Goal: Check status: Check status

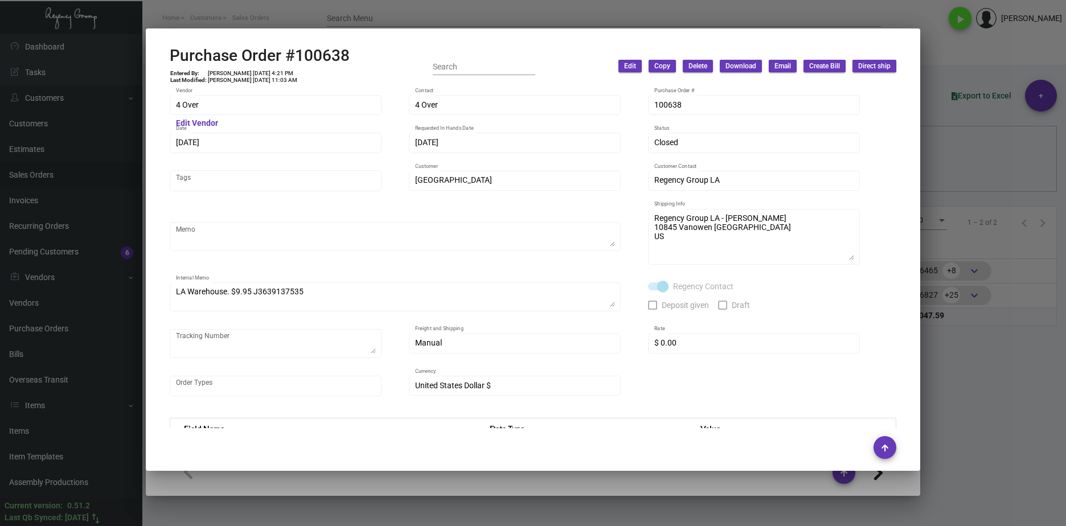
scroll to position [536, 0]
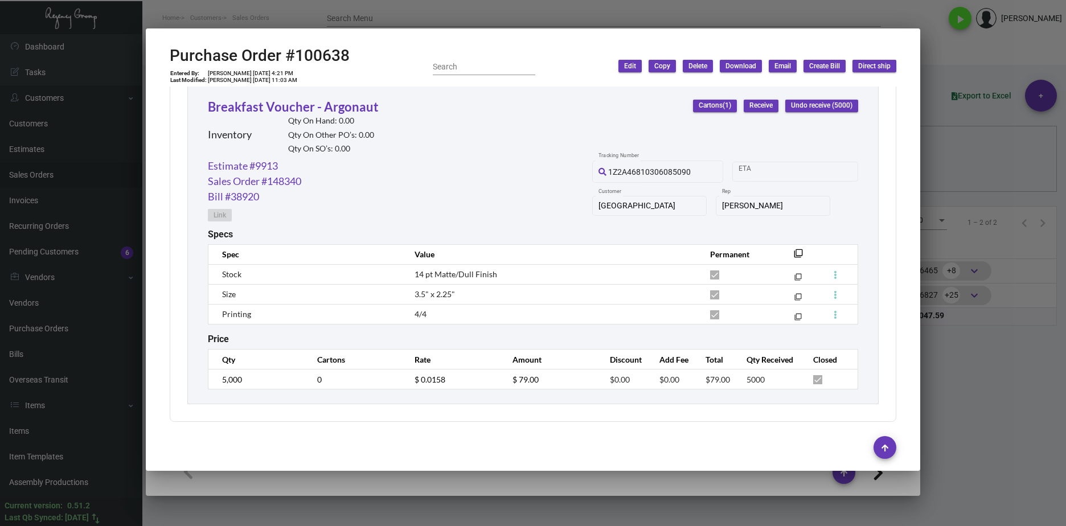
click at [970, 460] on div at bounding box center [533, 263] width 1066 height 526
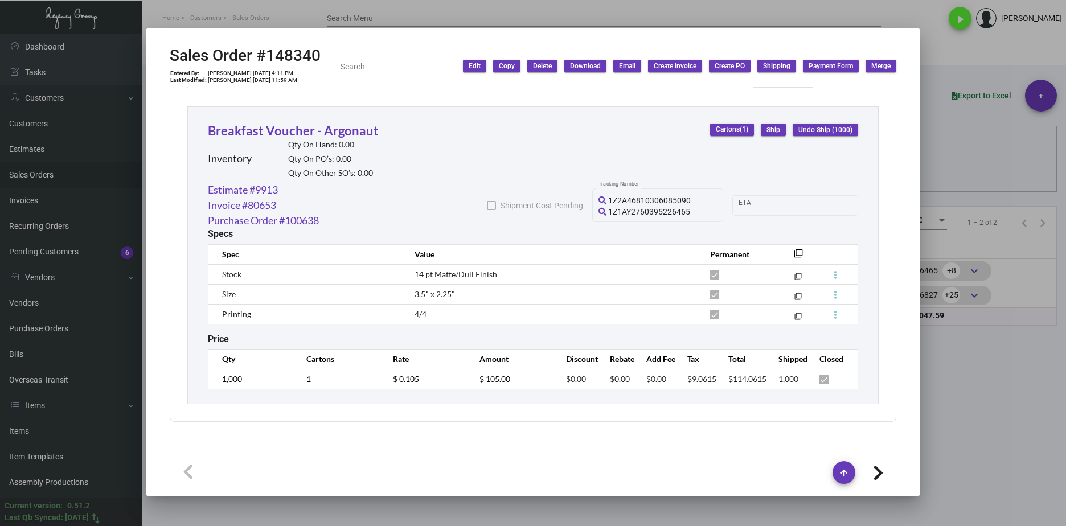
click at [944, 421] on div at bounding box center [533, 263] width 1066 height 526
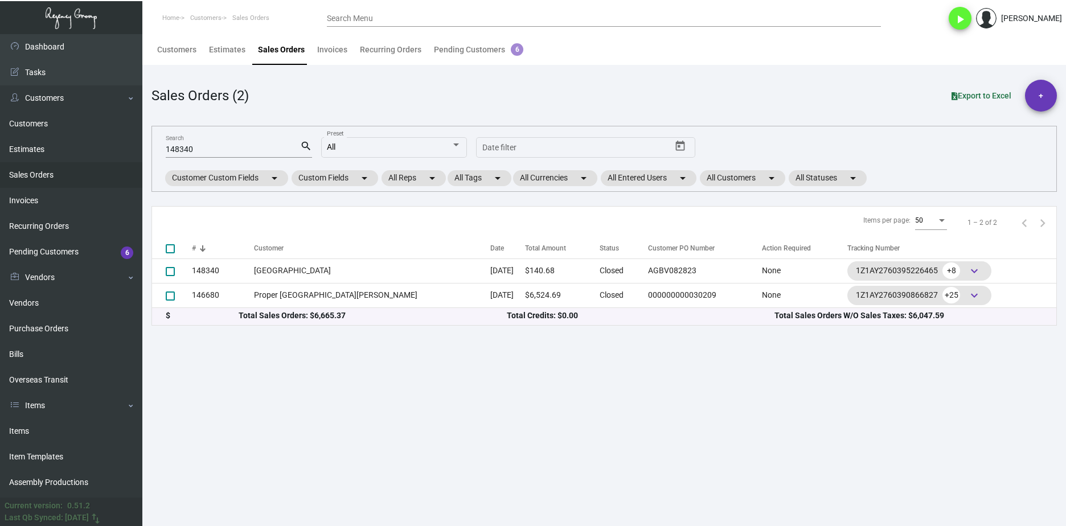
click at [200, 149] on input "148340" at bounding box center [233, 149] width 134 height 9
paste input "01893"
type input "101893"
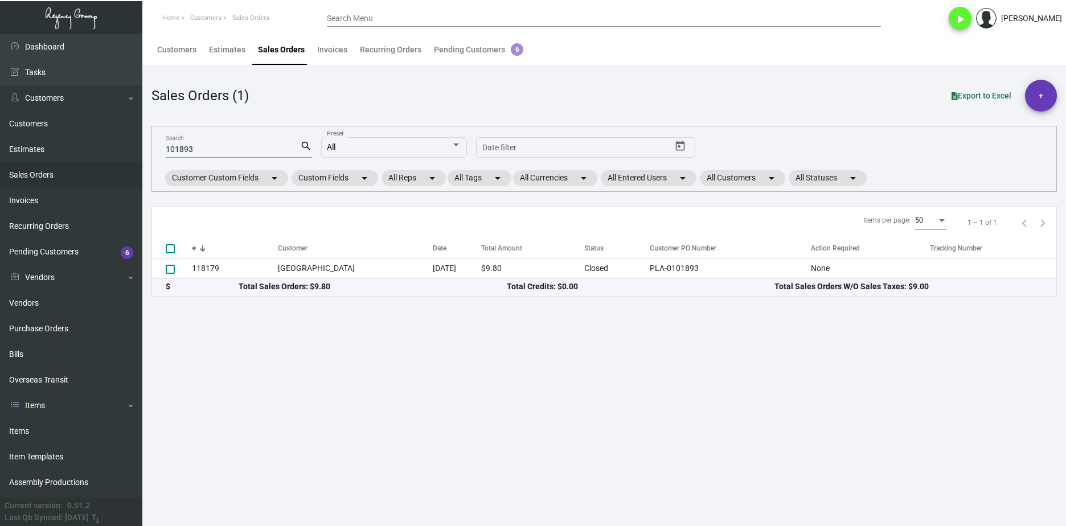
click at [257, 256] on th "#" at bounding box center [235, 249] width 86 height 20
click at [92, 330] on link "Purchase Orders" at bounding box center [71, 329] width 142 height 26
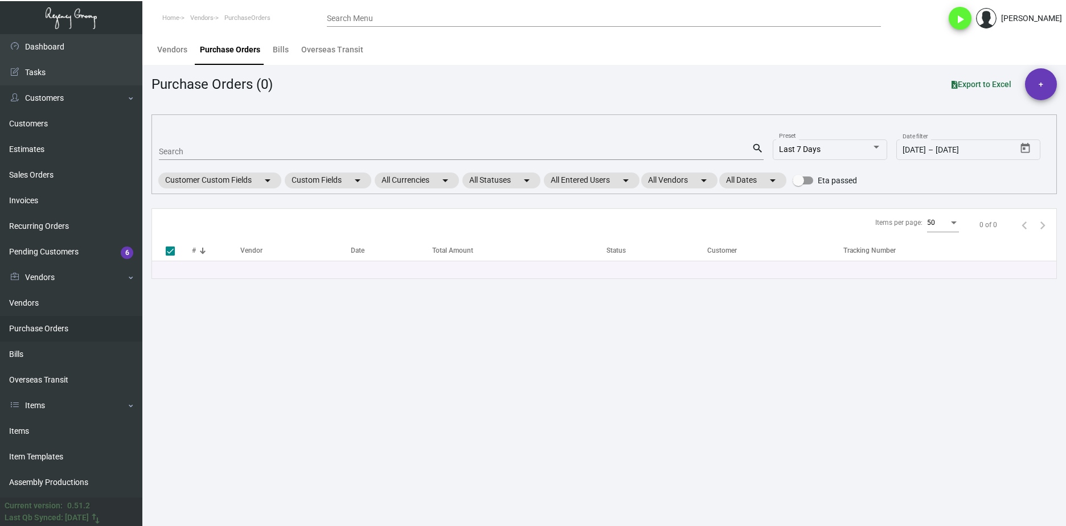
click at [216, 150] on input "Search" at bounding box center [455, 151] width 593 height 9
paste input "101893"
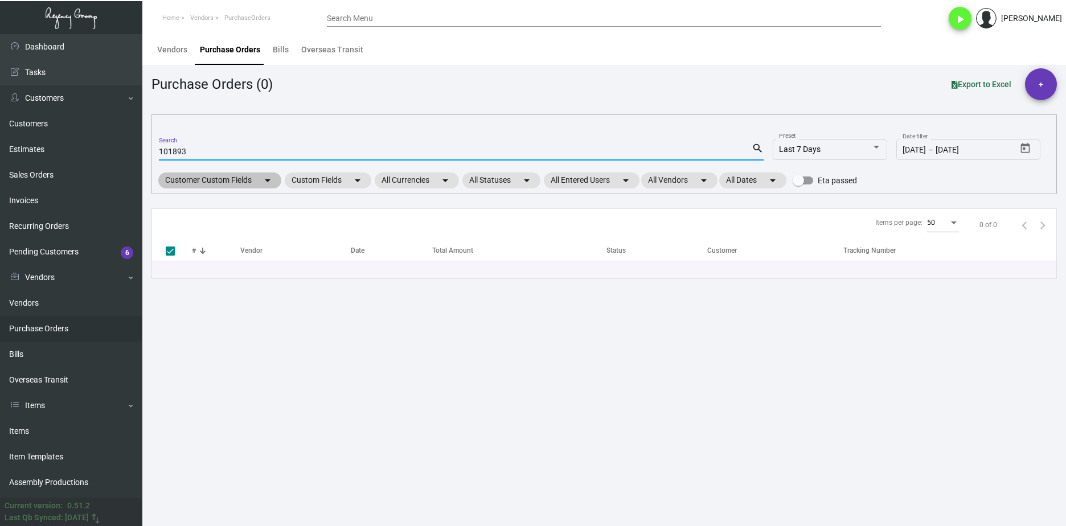
type input "101893\"
type input "101893"
checkbox input "false"
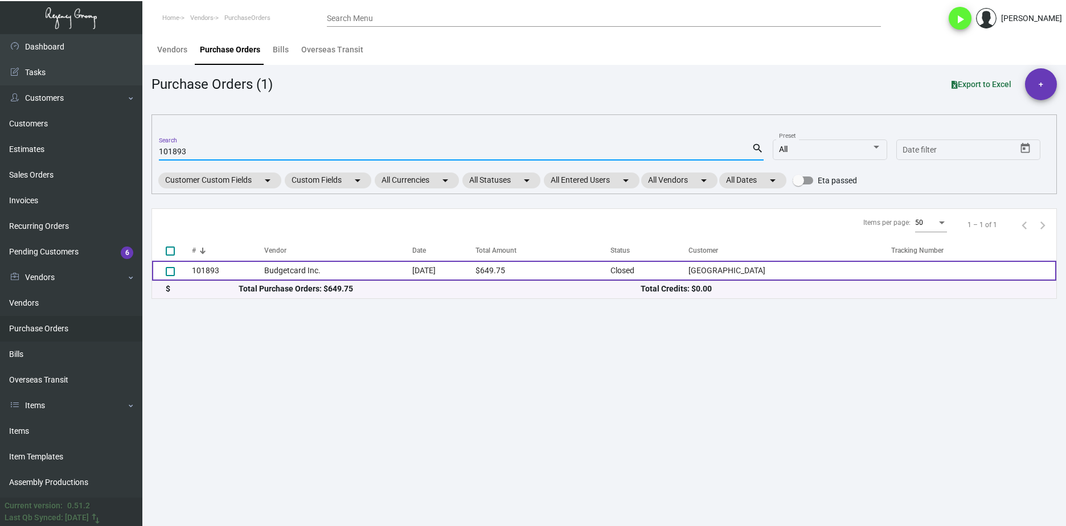
click at [220, 264] on td "101893" at bounding box center [228, 271] width 72 height 20
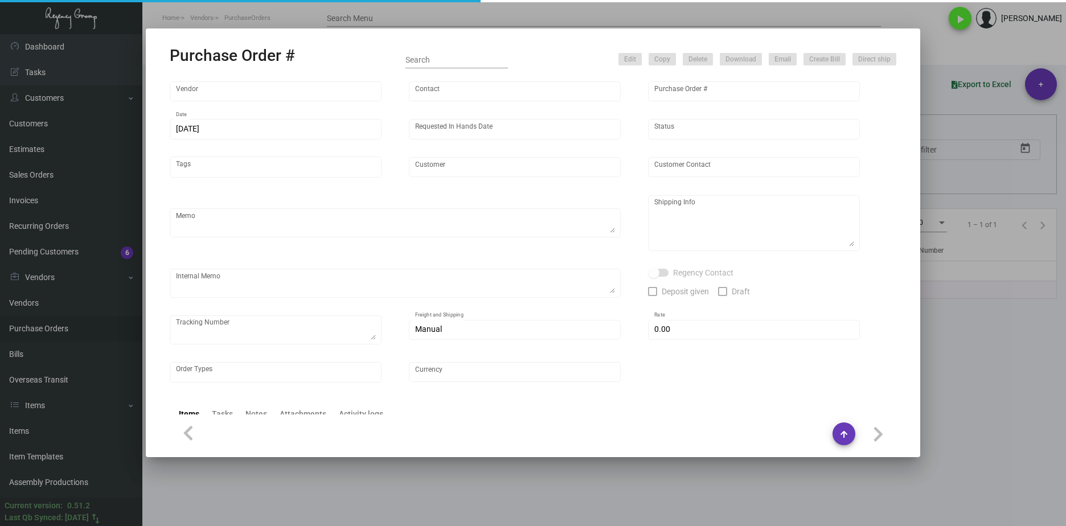
type input "Budgetcard Inc."
type input "Place Orders"
type input "101893"
type input "10/27/2023"
type input "11/21/2023"
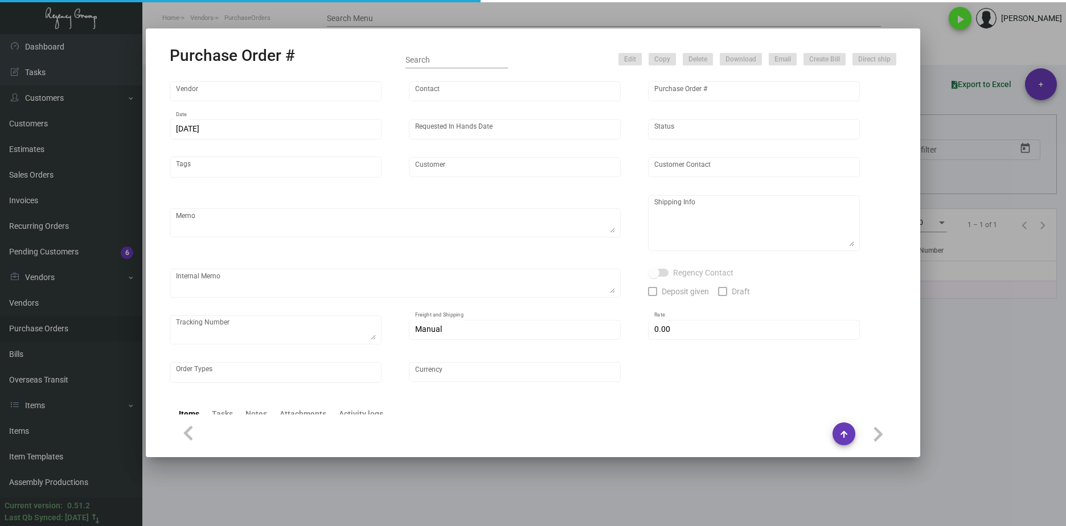
type input "USC Hotel"
type textarea "PLEASE SEND PDF PROOFS TO OUR ART TEAM ; ART@THEREGENCYGROUP.NET WITH ME IN CC!…"
type textarea "Regency Group LA - Levi K. 10845 Vanowen Unit F North Hollywood Los Angeles, CA…"
type textarea "10.31 - Proofs sent over; APPROVED. 11.3 - Acknowledgment received, scheduled s…"
checkbox input "true"
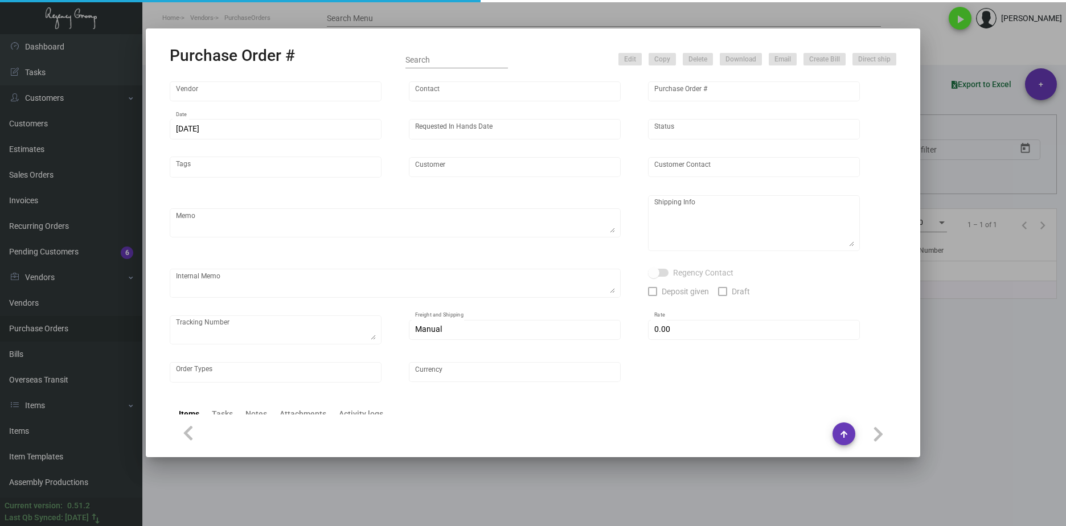
type input "$ 0.00"
type input "United States Dollar $"
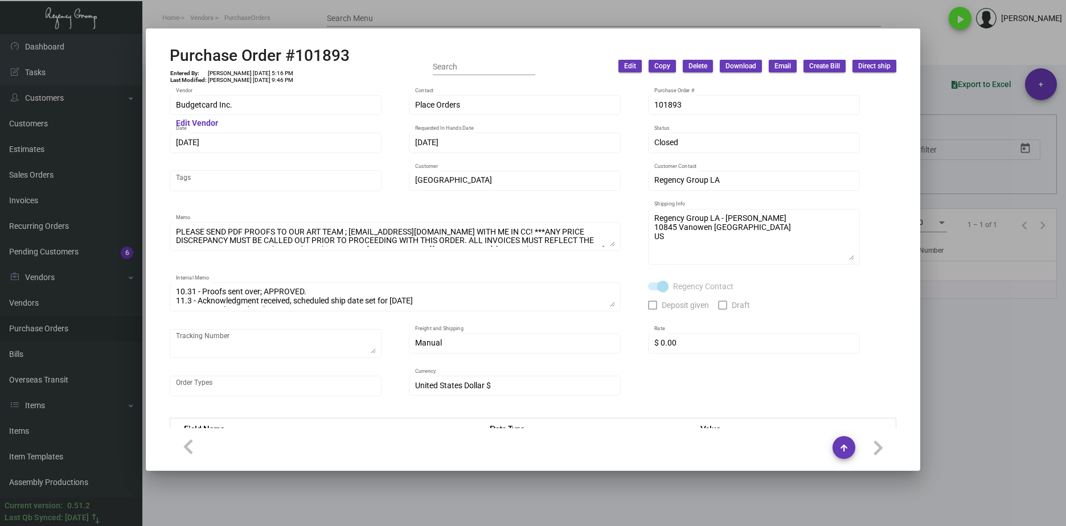
click at [325, 111] on div "Budgetcard Inc. Vendor" at bounding box center [276, 104] width 200 height 22
click at [223, 110] on div "Budgetcard Inc. Vendor" at bounding box center [276, 104] width 200 height 22
drag, startPoint x: 243, startPoint y: 111, endPoint x: 71, endPoint y: 101, distance: 172.8
click at [71, 101] on div "Purchase Order #101893 Entered By: Joyce Lei 10/27/23, 5:16 PM Last Modified: S…" at bounding box center [533, 263] width 1066 height 526
copy div "Purchase Order #101893 Entered By: Joyce Lei 10/27/23, 5:16 PM Last Modified: S…"
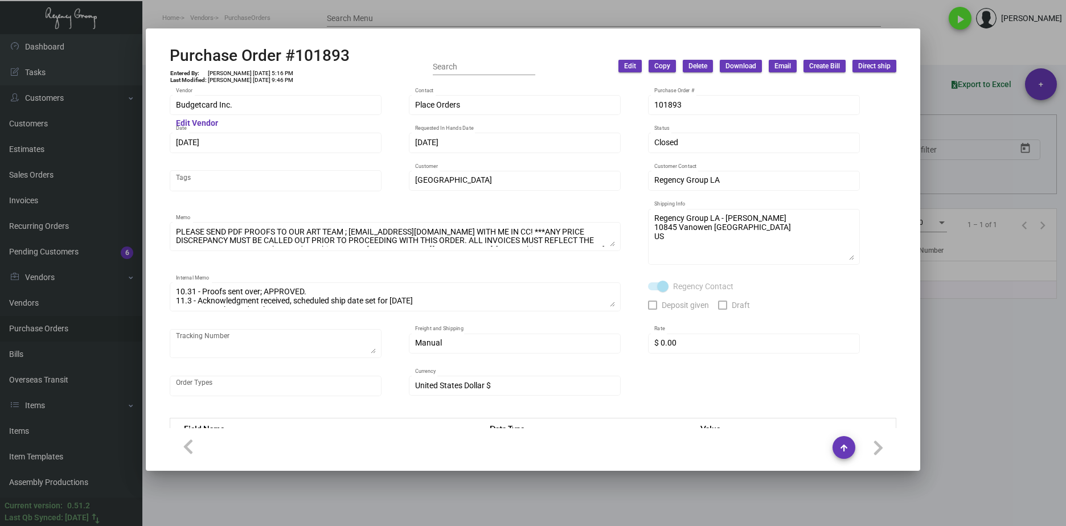
click at [245, 113] on div "Budgetcard Inc. Vendor" at bounding box center [276, 104] width 200 height 22
click at [170, 109] on div "Budgetcard Inc. Vendor" at bounding box center [276, 104] width 212 height 22
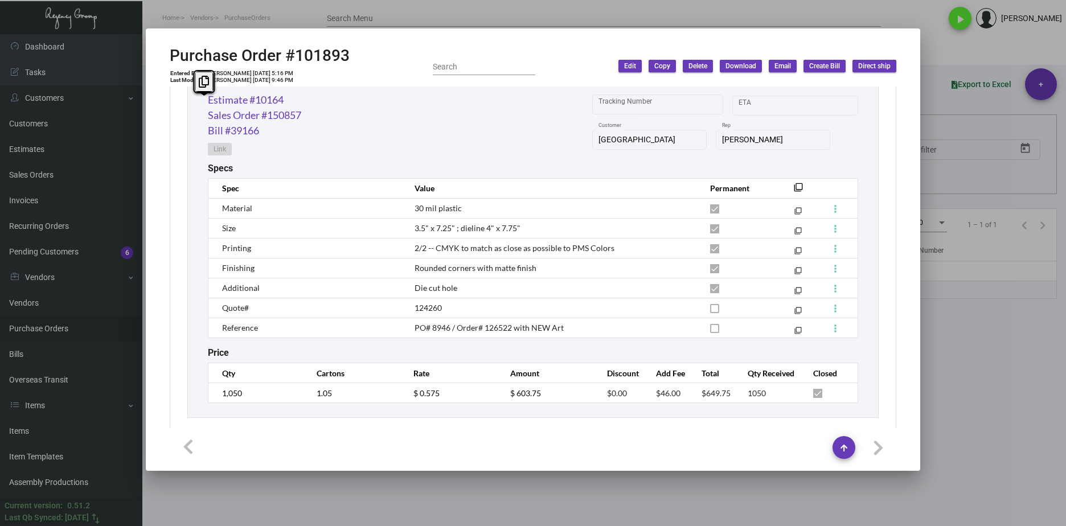
scroll to position [615, 0]
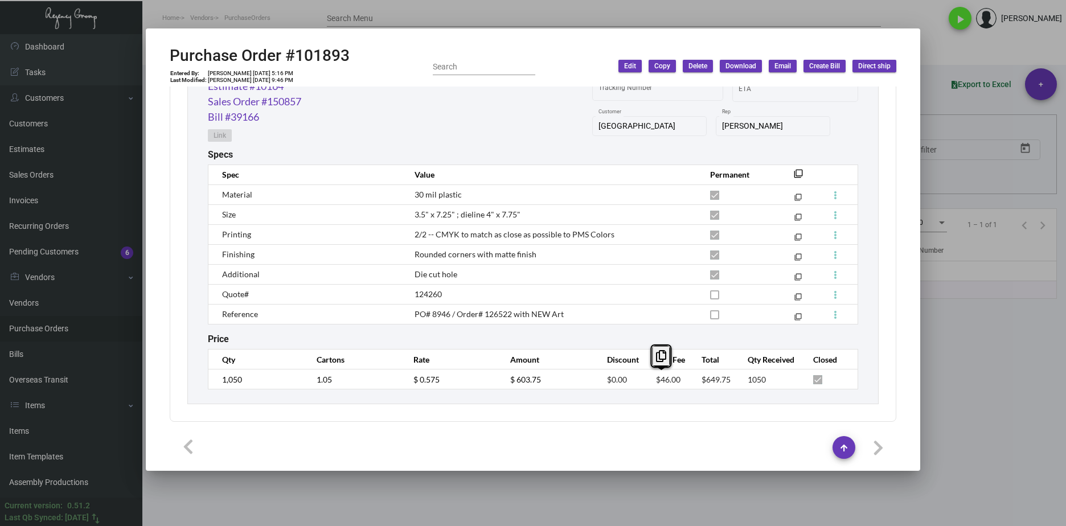
drag, startPoint x: 677, startPoint y: 373, endPoint x: 640, endPoint y: 376, distance: 37.1
click at [644, 376] on td "$46.00" at bounding box center [667, 379] width 46 height 20
copy span "$46.00"
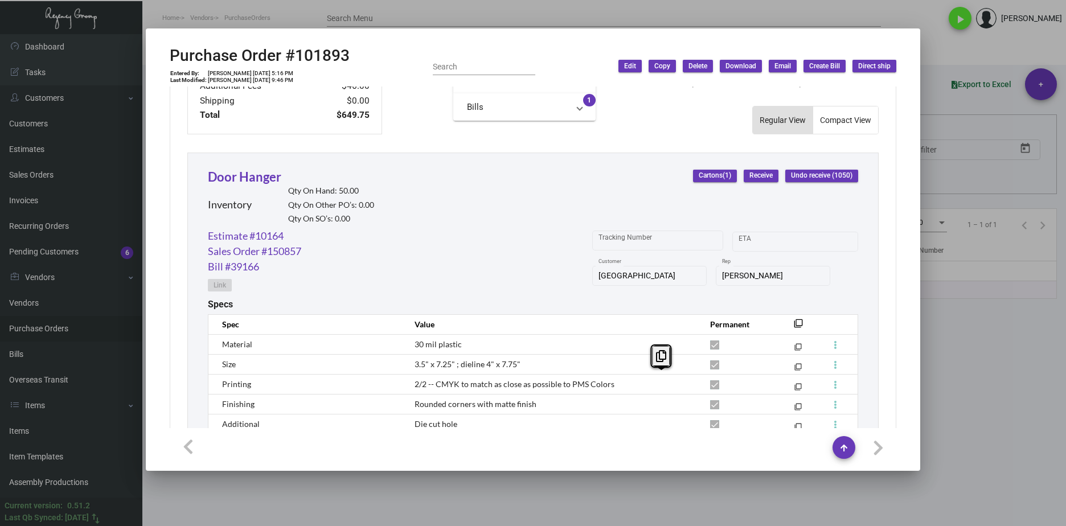
scroll to position [388, 0]
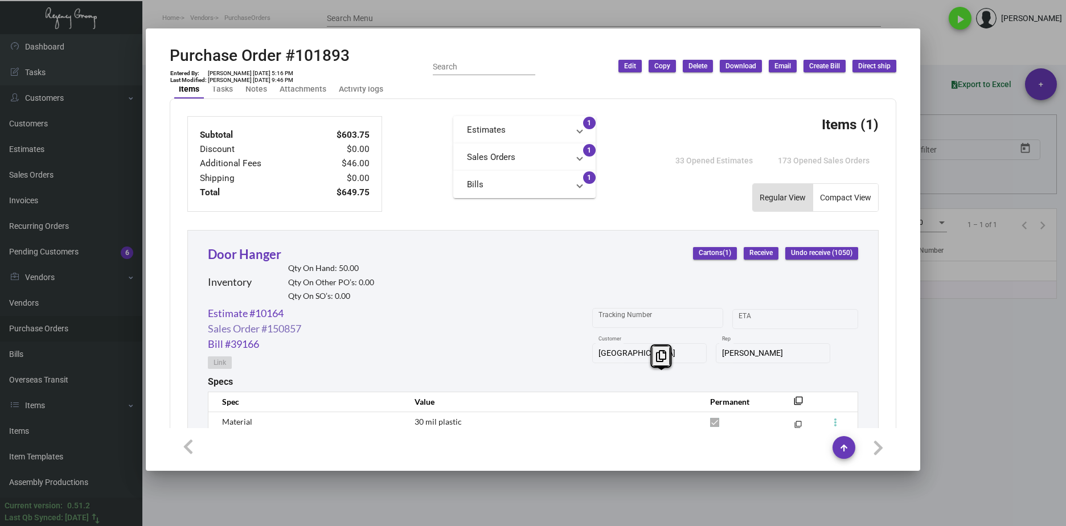
click at [295, 331] on link "Sales Order #150857" at bounding box center [254, 328] width 93 height 15
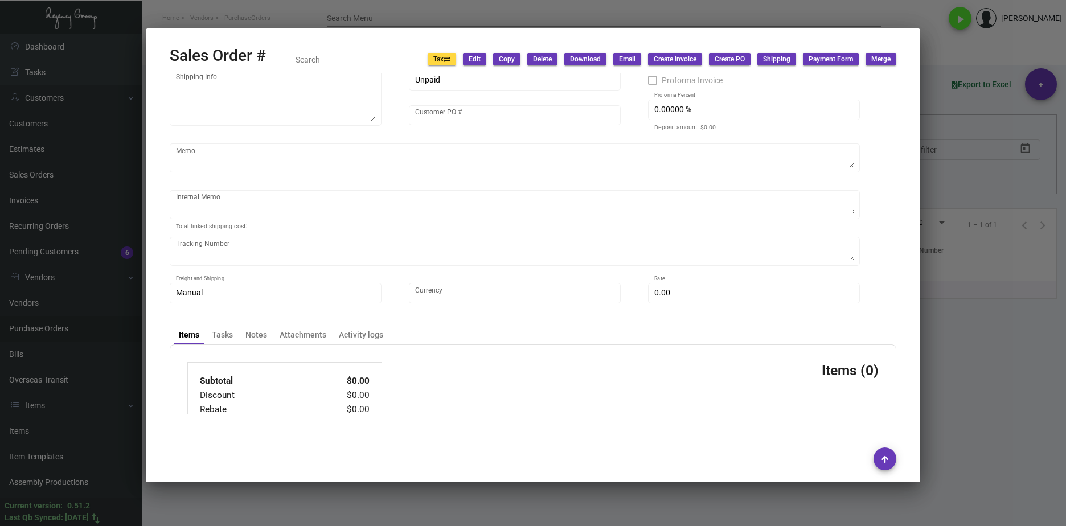
scroll to position [0, 0]
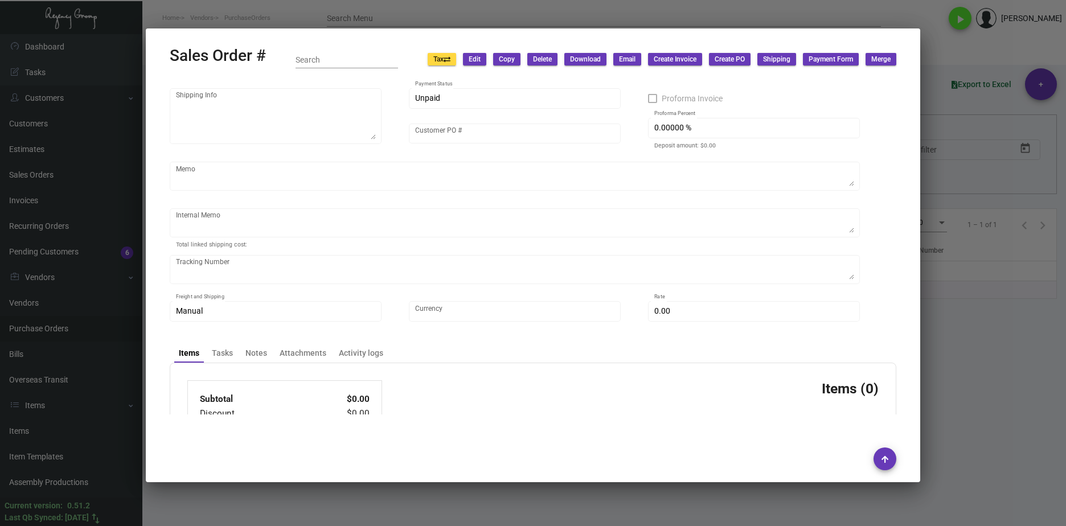
type input "USC Hotel"
type input "Fritzie Alcaraz"
type input "150857"
type input "10/27/2023"
type input "Dovi Berger"
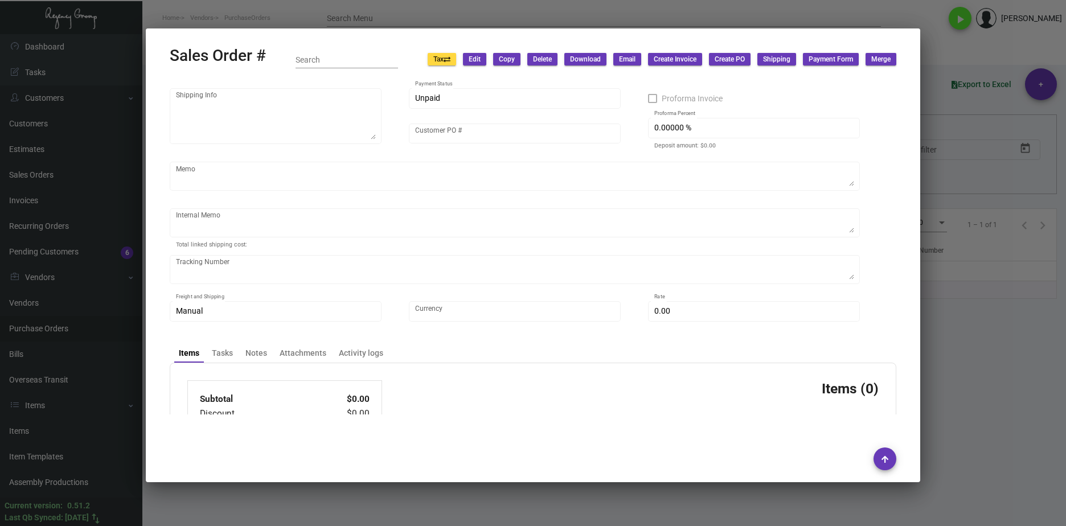
type input "Carina Martinez"
type textarea "USC Hotel - Carina Martinez 3540 South Figueroa Street Los Angeles, CA, 90007 US"
type input "PO-00163563"
type textarea "LA Warehouse. $8.72"
type input "United States Dollar $"
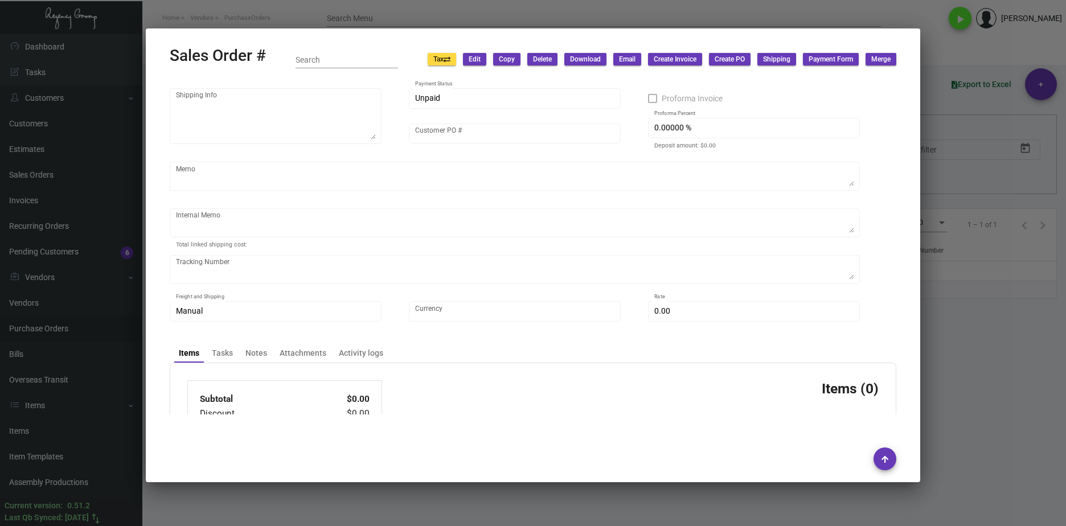
type input "$ 39.84"
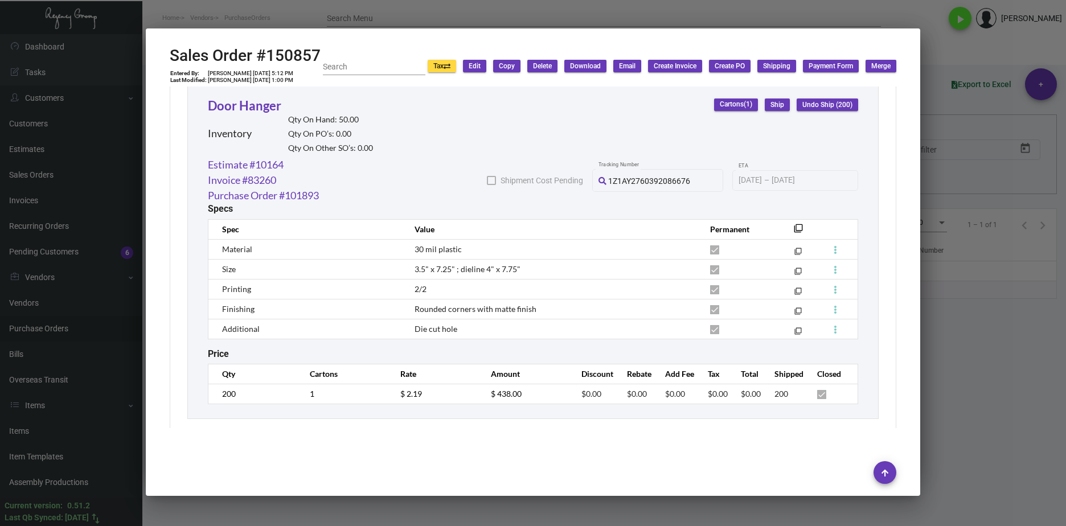
scroll to position [640, 0]
click at [974, 416] on div at bounding box center [533, 263] width 1066 height 526
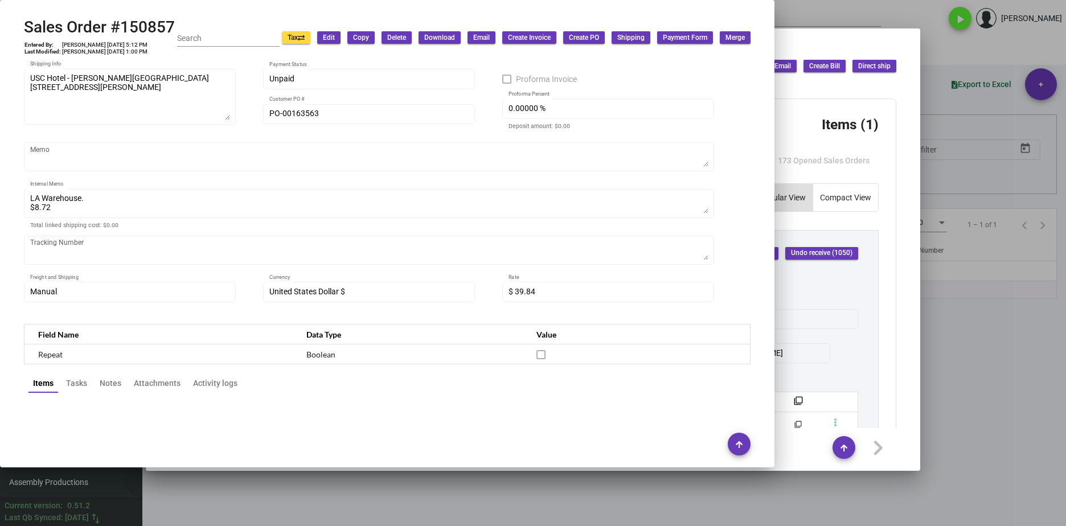
scroll to position [0, 0]
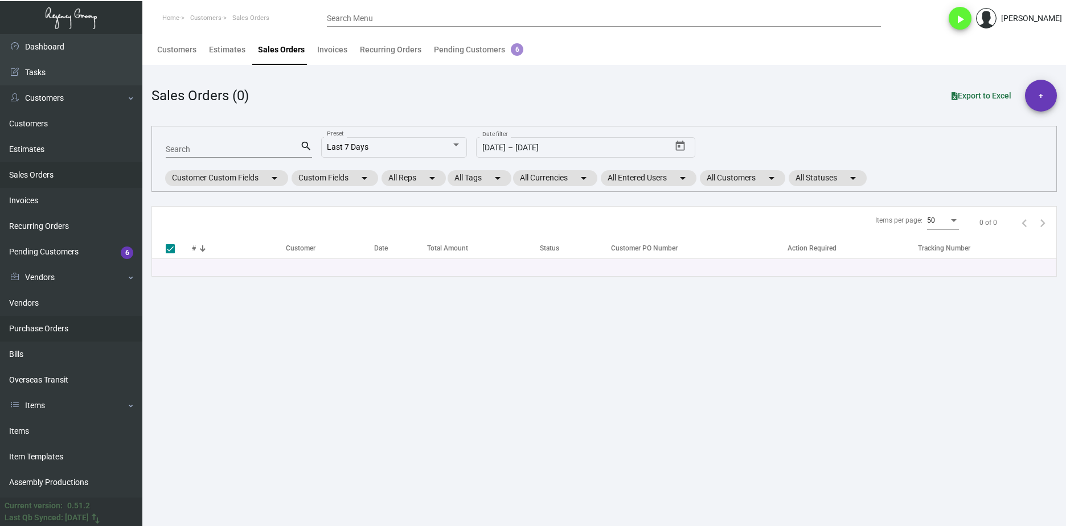
click at [109, 331] on link "Purchase Orders" at bounding box center [71, 329] width 142 height 26
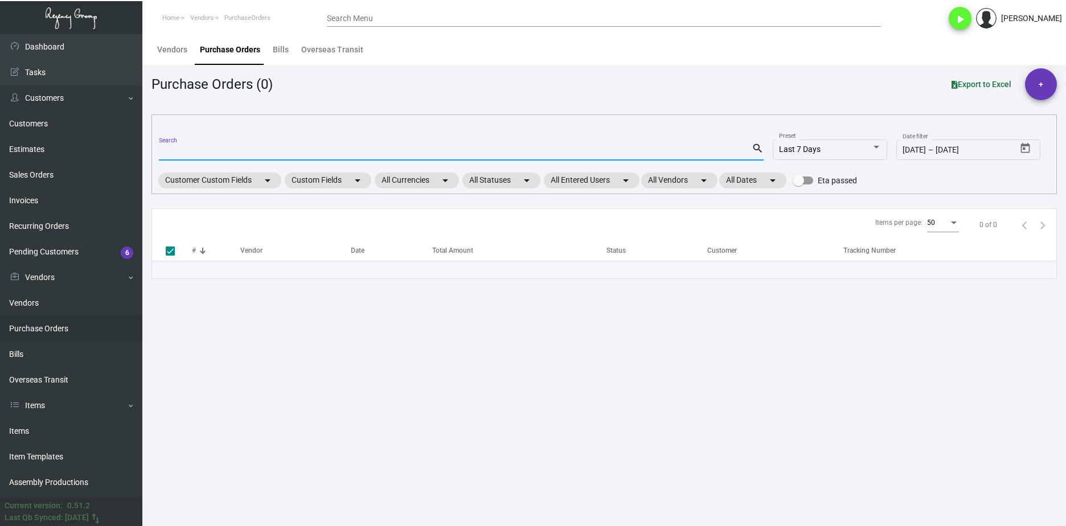
click at [252, 150] on input "Search" at bounding box center [455, 151] width 593 height 9
paste input "103046"
type input "103046"
checkbox input "false"
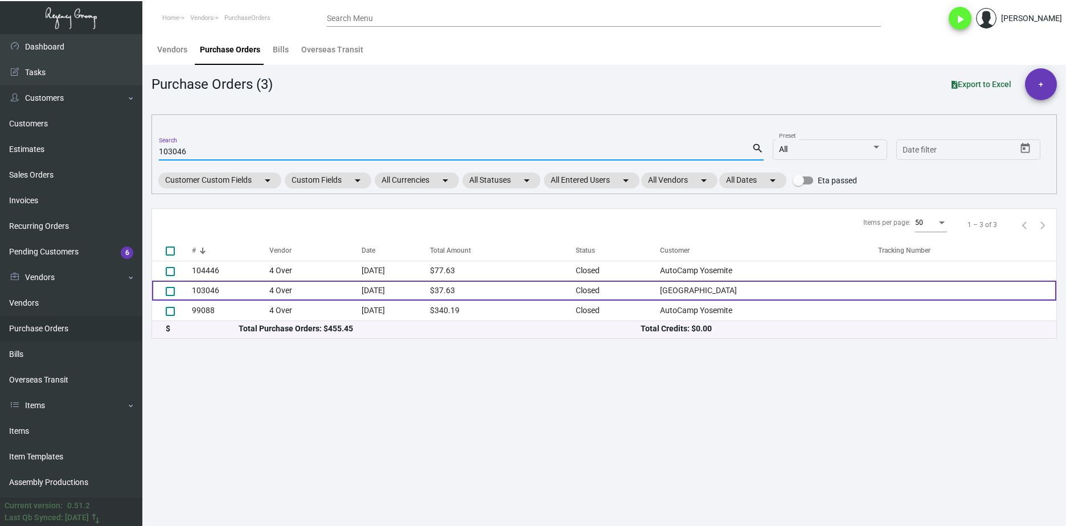
click at [246, 289] on td "103046" at bounding box center [230, 291] width 77 height 20
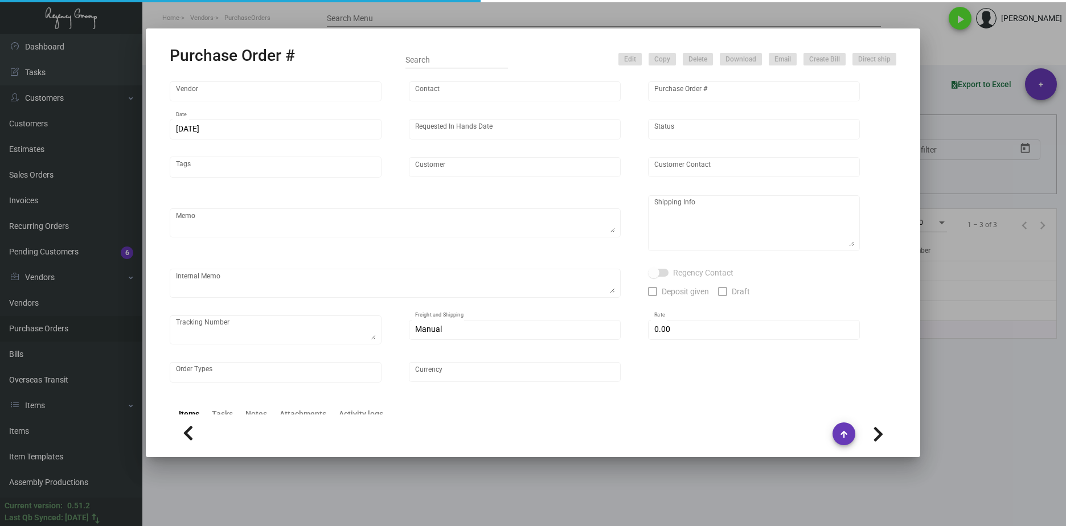
type input "4 Over"
type input "103046"
type input "[DATE]"
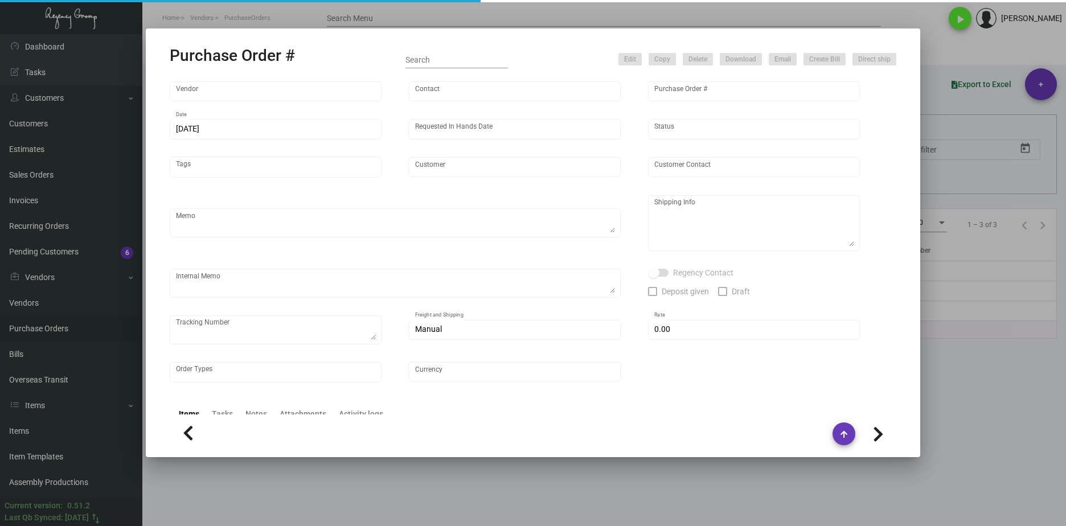
type input "[GEOGRAPHIC_DATA]"
type input "[PERSON_NAME]"
type textarea "[GEOGRAPHIC_DATA] - [GEOGRAPHIC_DATA] [STREET_ADDRESS][US_STATE]"
type textarea "Dropship FREE SHIPPING J4404097150"
type input "$ 0.00"
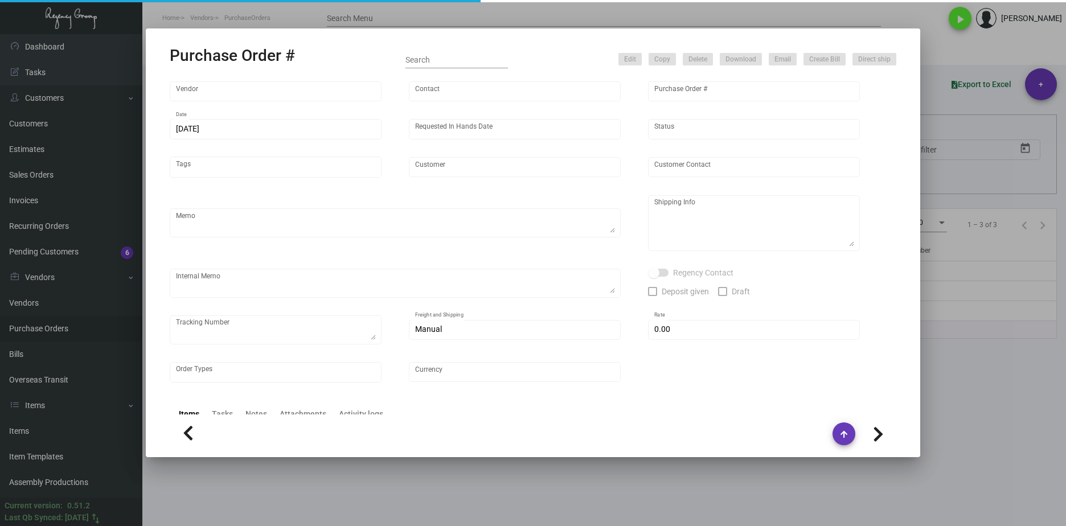
type input "United States Dollar $"
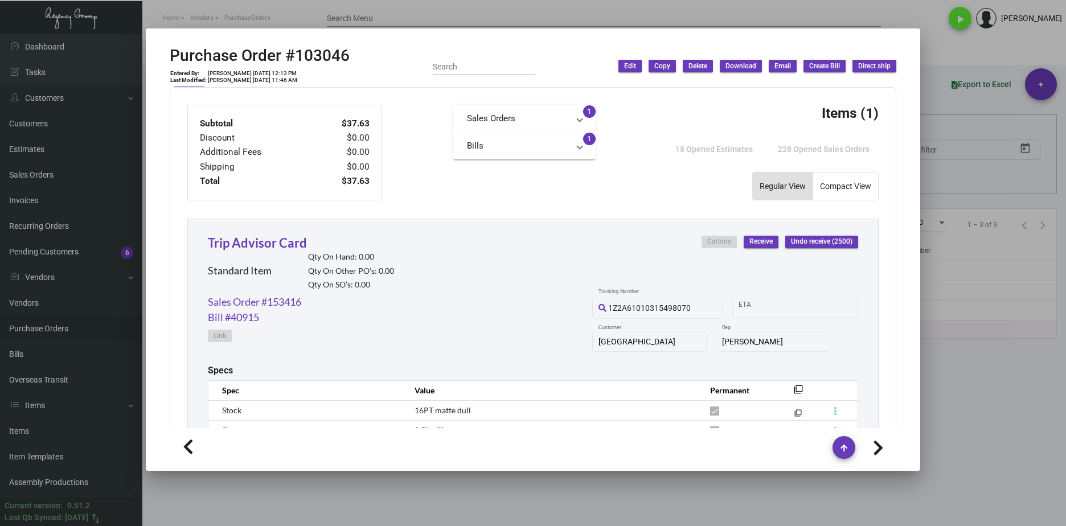
scroll to position [512, 0]
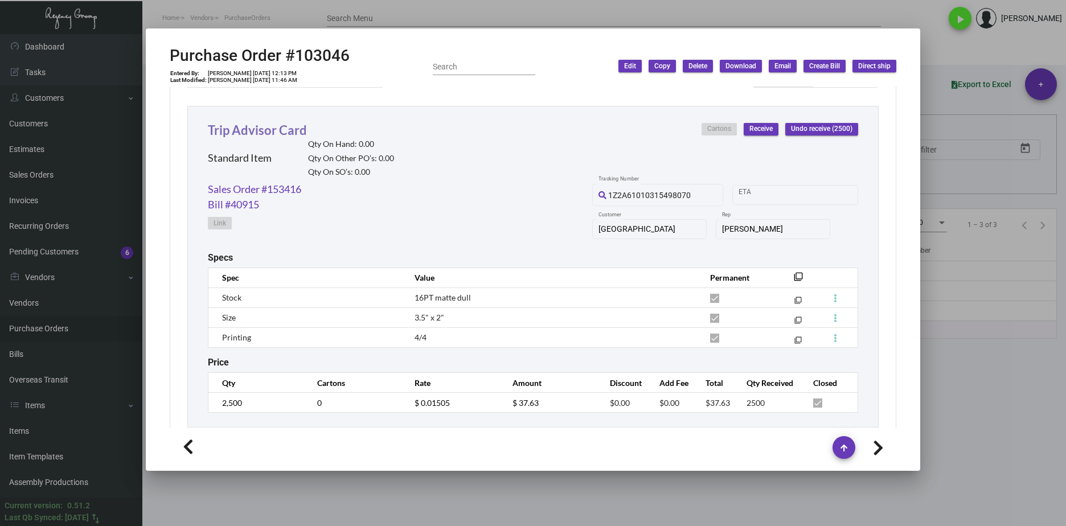
click at [290, 130] on link "Trip Advisor Card" at bounding box center [257, 129] width 99 height 15
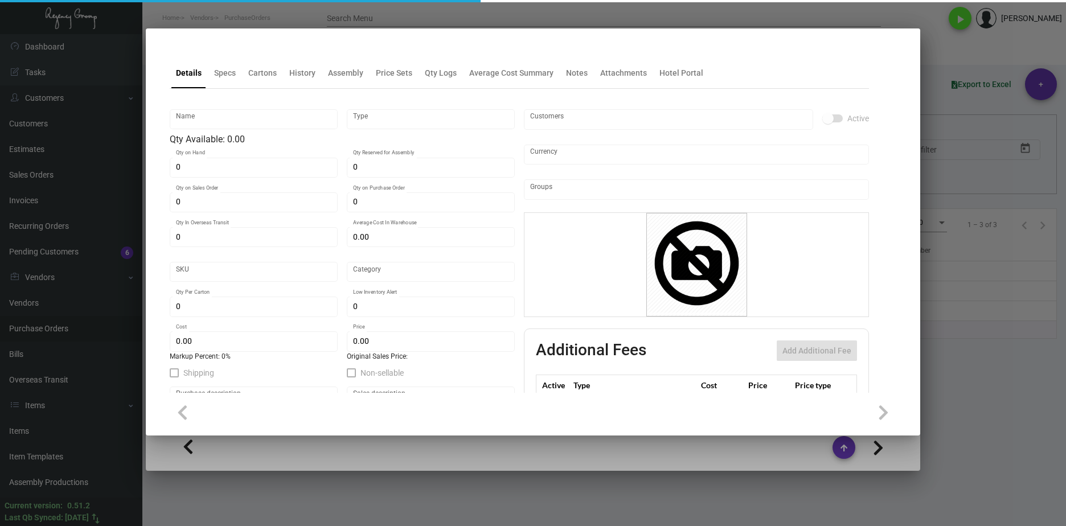
type input "Trip Advisor Card"
type input "Standard Item"
type input "$ 0.0231"
type input "858-Card-80"
type input "Standard"
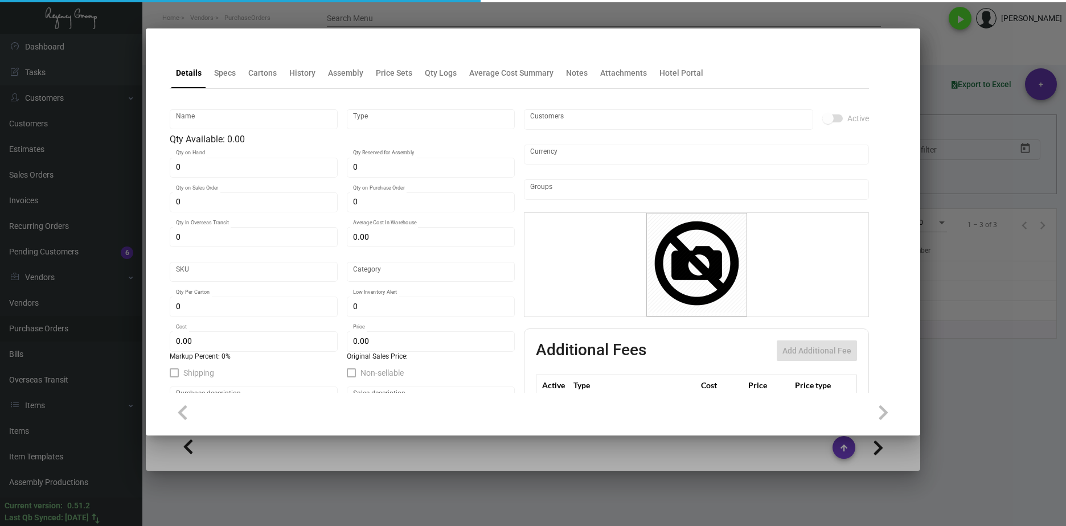
type input "1,000"
type input "$ 0.0231"
type input "$ 0.0796"
checkbox input "true"
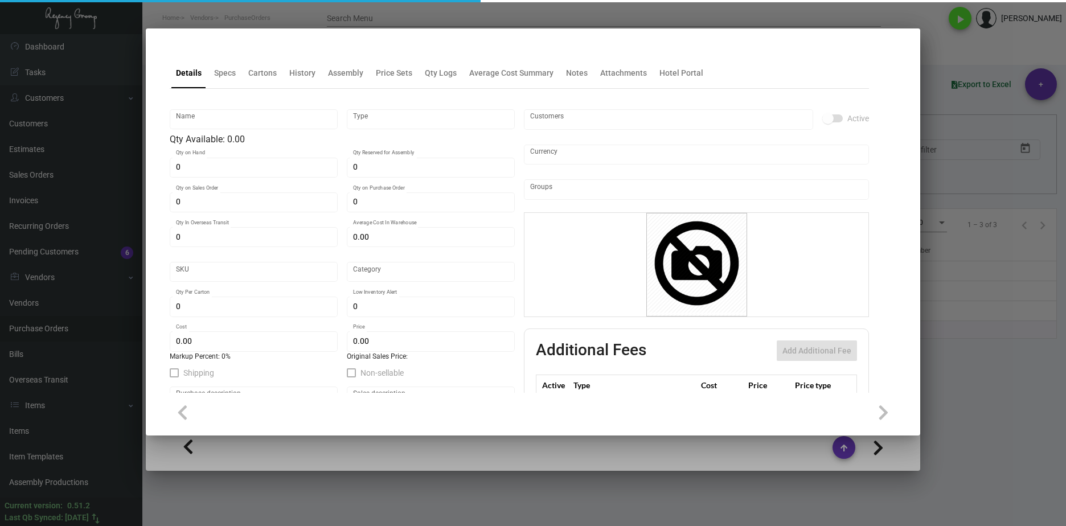
type input "United States Dollar $"
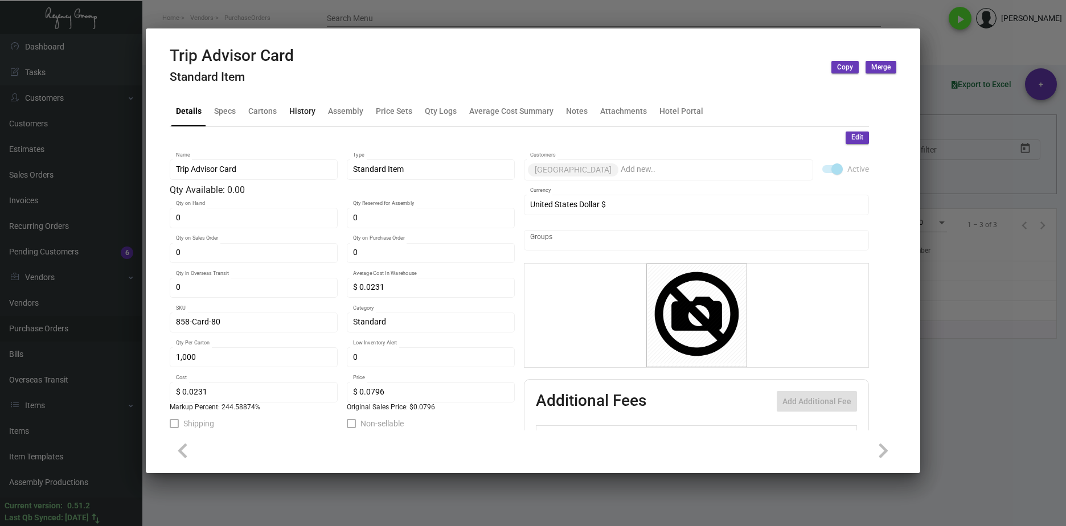
click at [313, 114] on div "History" at bounding box center [302, 111] width 26 height 12
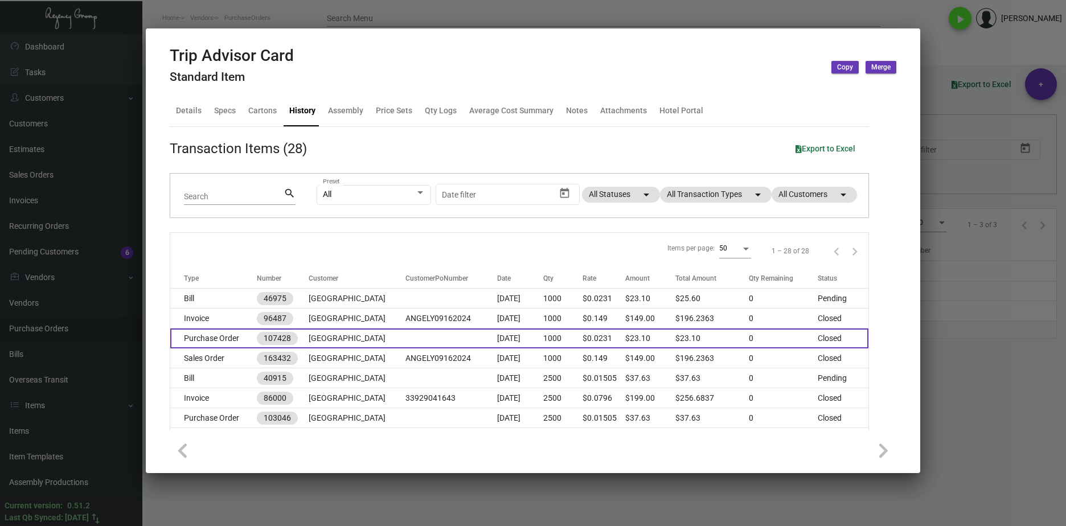
click at [247, 339] on td "Purchase Order" at bounding box center [213, 338] width 87 height 20
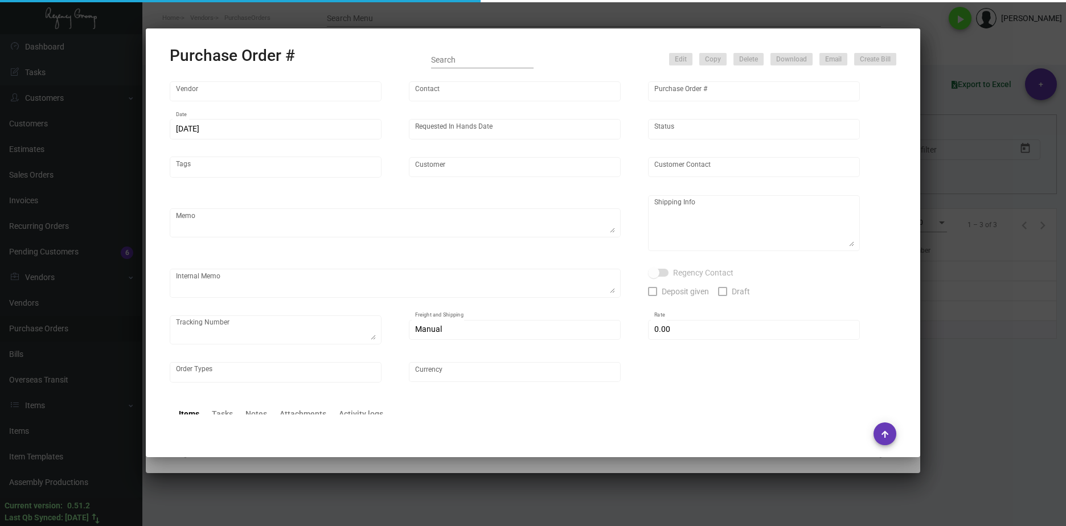
type input "4 Over"
type input "107428"
type input "[DATE]"
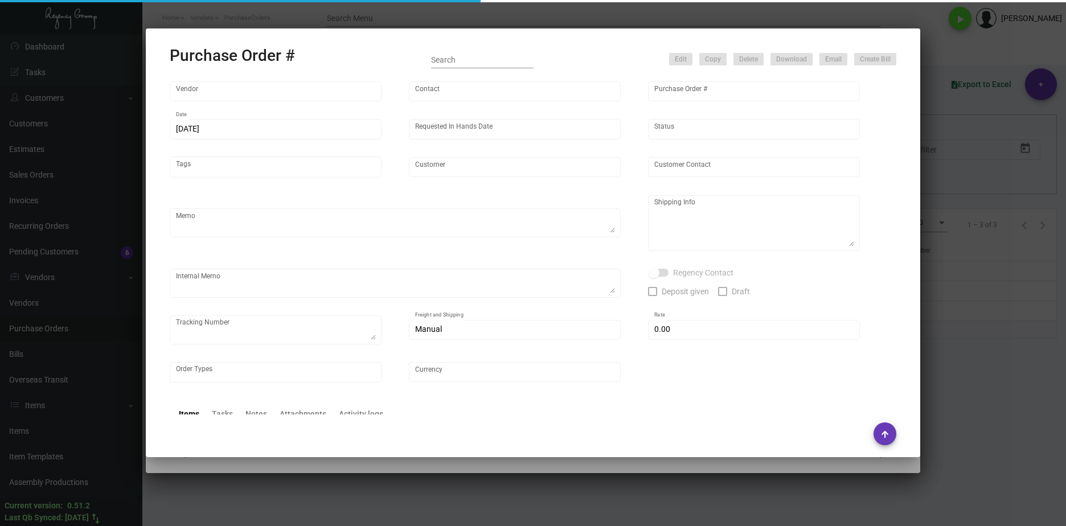
type input "[GEOGRAPHIC_DATA]"
type textarea "“PLEASE SEND PDF PROOFS TO OUR ART TEAM; [EMAIL_ADDRESS][DOMAIN_NAME] WITH ME I…"
type textarea "[GEOGRAPHIC_DATA] - [PERSON_NAME] [STREET_ADDRESS][US_STATE]"
type textarea "Order Number: 007826911 Job ID: J4662070009-001"
type textarea "1Z2A61010318030649"
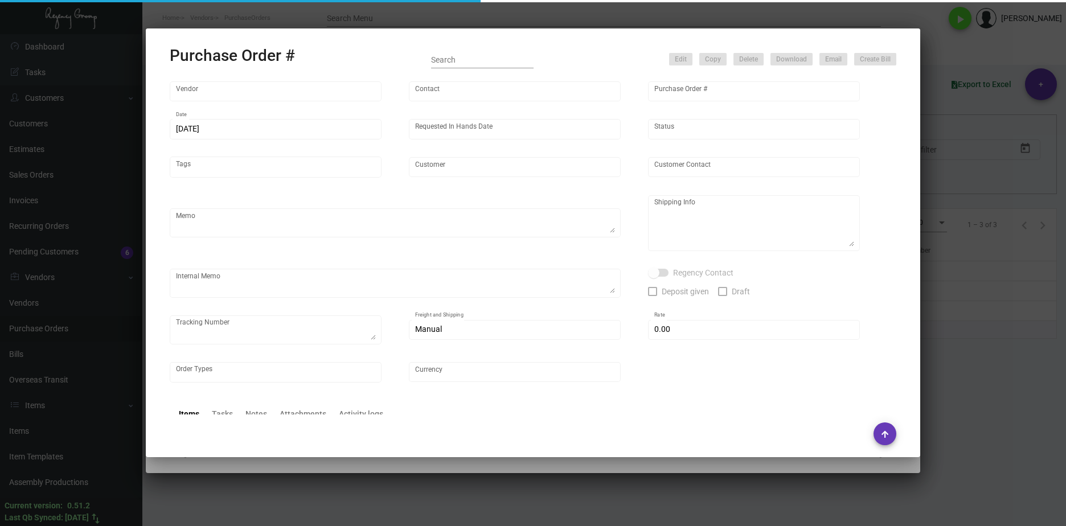
type input "$ 0.00"
type input "United States Dollar $"
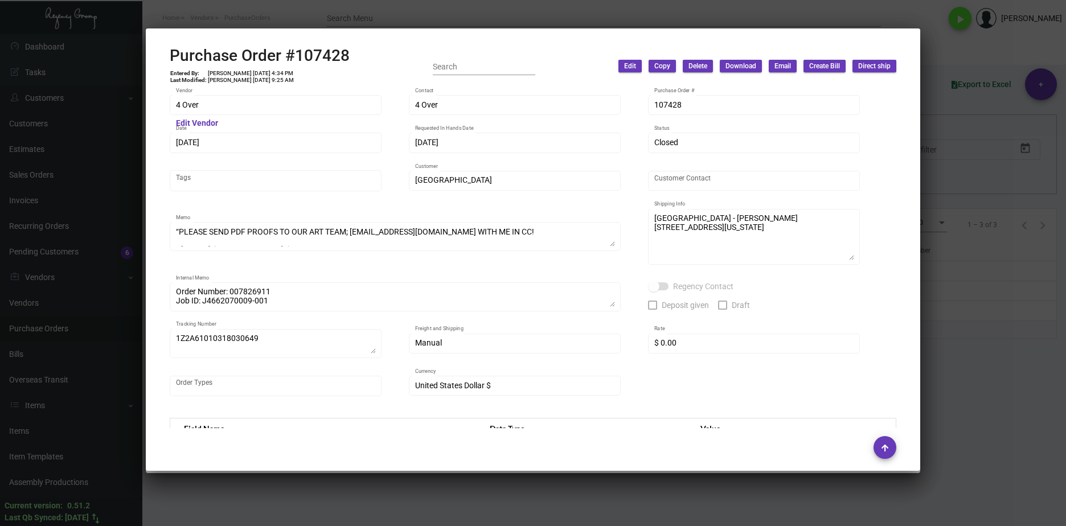
click at [354, 56] on div "Purchase Order #107428 Entered By: [PERSON_NAME] [DATE] 4:34 PM Last Modified: …" at bounding box center [533, 66] width 726 height 40
drag, startPoint x: 356, startPoint y: 53, endPoint x: 164, endPoint y: 55, distance: 192.4
click at [164, 55] on mat-dialog-container "Purchase Order #107428 Entered By: [PERSON_NAME] [DATE] 4:34 PM Last Modified: …" at bounding box center [533, 249] width 774 height 442
copy h2 "Purchase Order #107428"
click at [160, 104] on div "4 Over Vendor Edit Vendor 4 Over Contact 107428 Purchase Order # [DATE] Date [D…" at bounding box center [533, 258] width 754 height 342
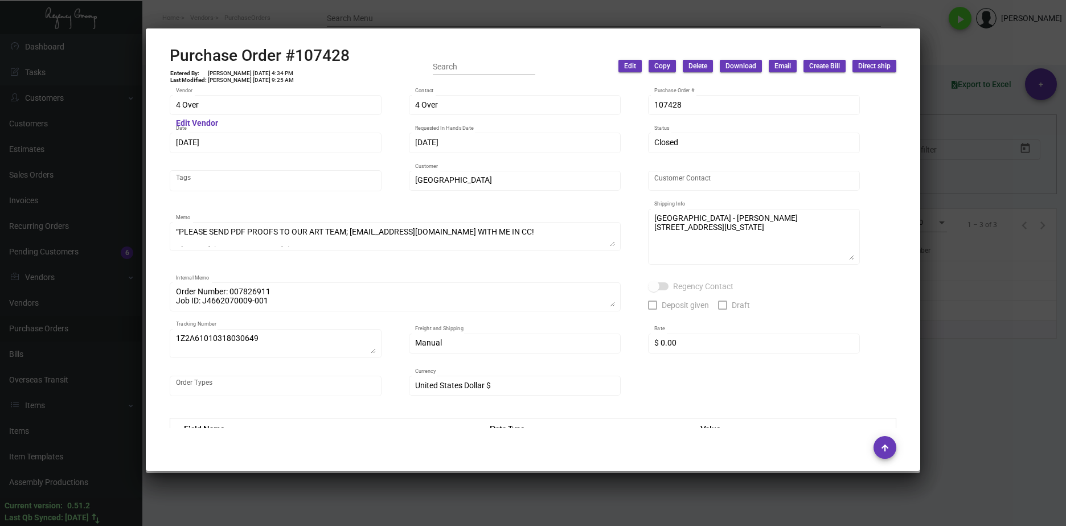
click at [270, 78] on td "[PERSON_NAME] [DATE] 9:25 AM" at bounding box center [250, 80] width 87 height 7
click at [166, 142] on div "4 Over Vendor Edit Vendor 4 Over Contact 107428 Purchase Order # [DATE] Date [D…" at bounding box center [533, 258] width 754 height 342
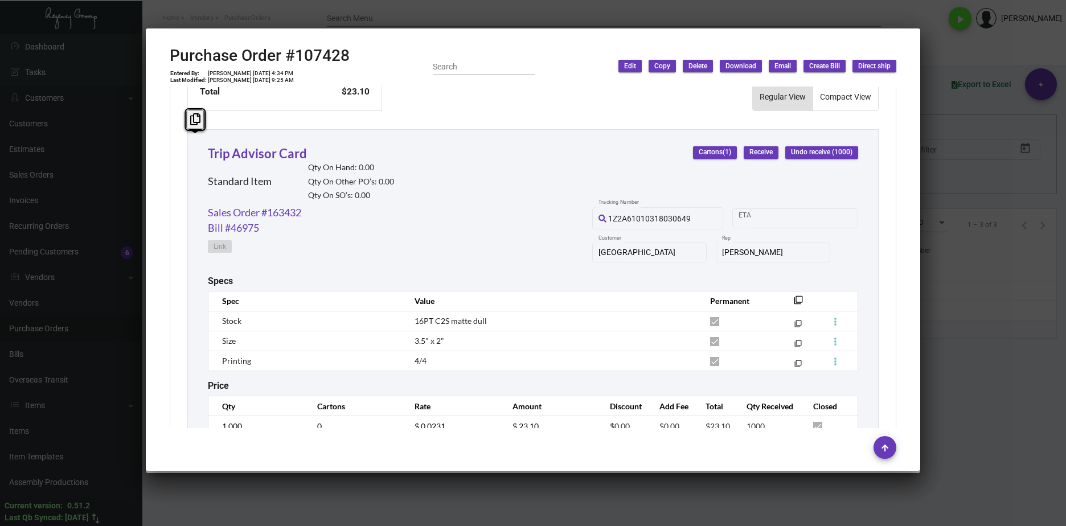
scroll to position [536, 0]
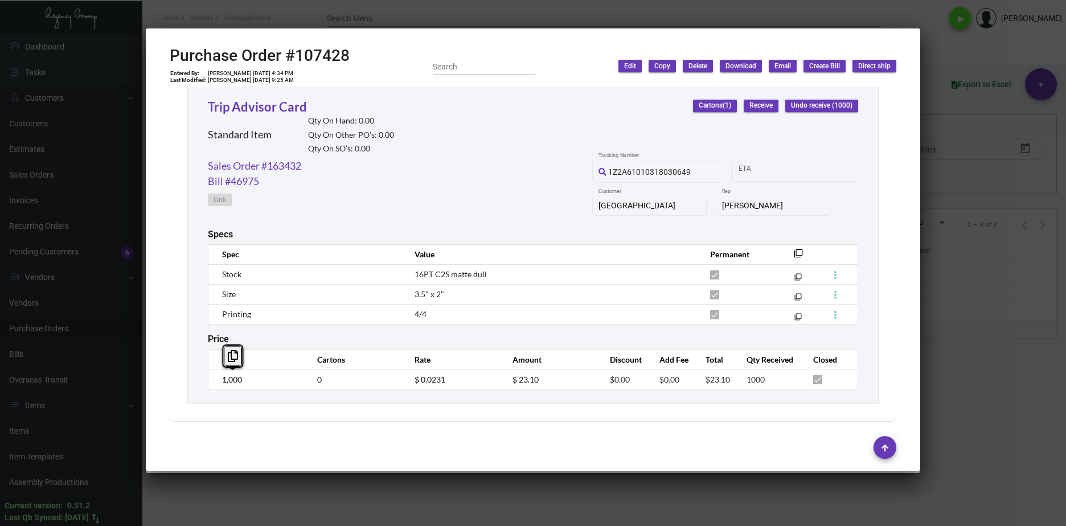
click at [217, 380] on td "1,000" at bounding box center [256, 379] width 97 height 20
click at [390, 384] on tr "1,000 0 $ 0.0231 $ 23.10 $0.00 $0.00 $23.10 1000" at bounding box center [533, 379] width 650 height 20
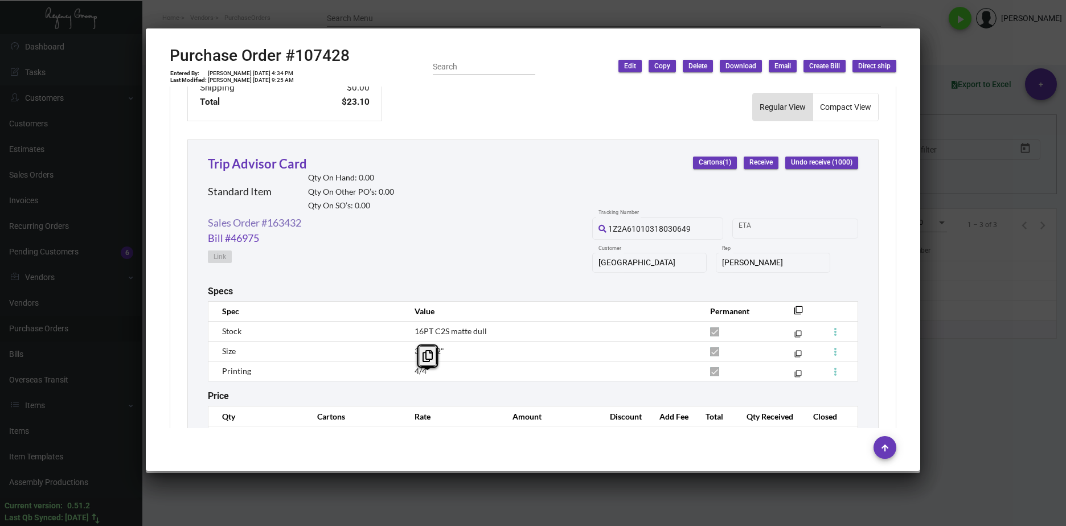
click at [290, 229] on link "Sales Order #163432" at bounding box center [254, 222] width 93 height 15
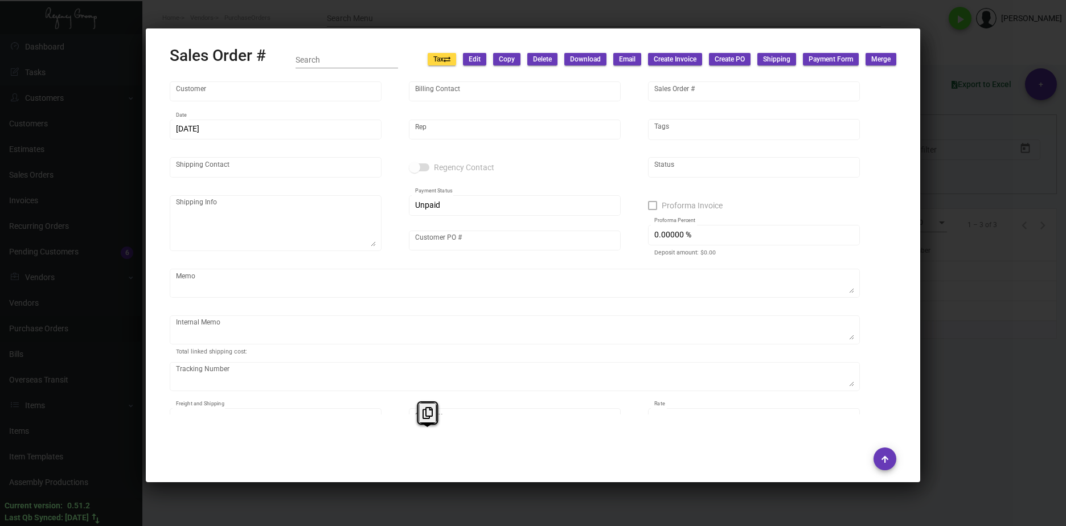
type input "[GEOGRAPHIC_DATA]"
type input "[PERSON_NAME]"
type input "163432"
type input "[DATE]"
type input "[PERSON_NAME]"
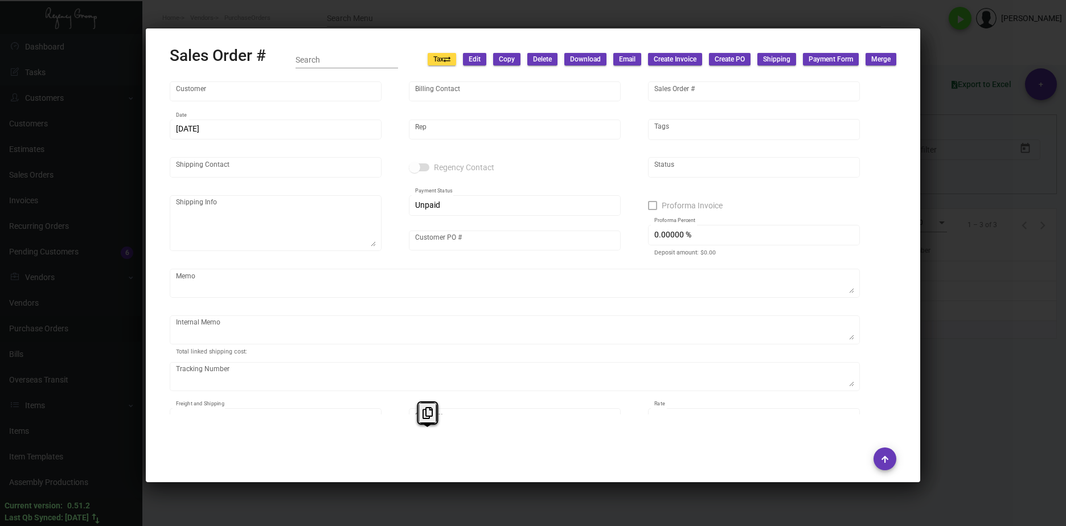
type input "[PERSON_NAME]"
type textarea "[GEOGRAPHIC_DATA] - [PERSON_NAME] [STREET_ADDRESS][US_STATE]"
type input "ANGELY09162024"
type textarea "8.35"
type input "United States Dollar $"
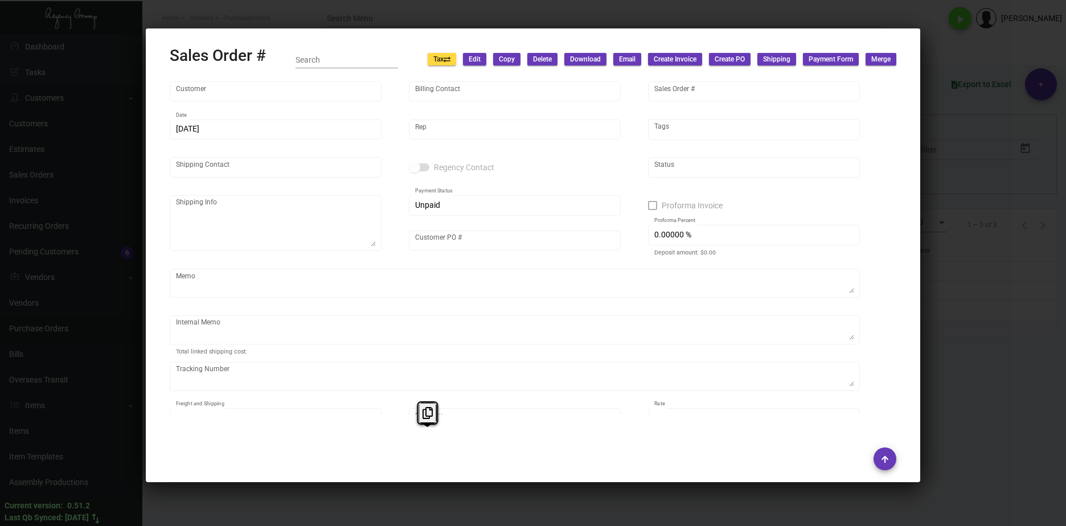
type input "$ 31.24"
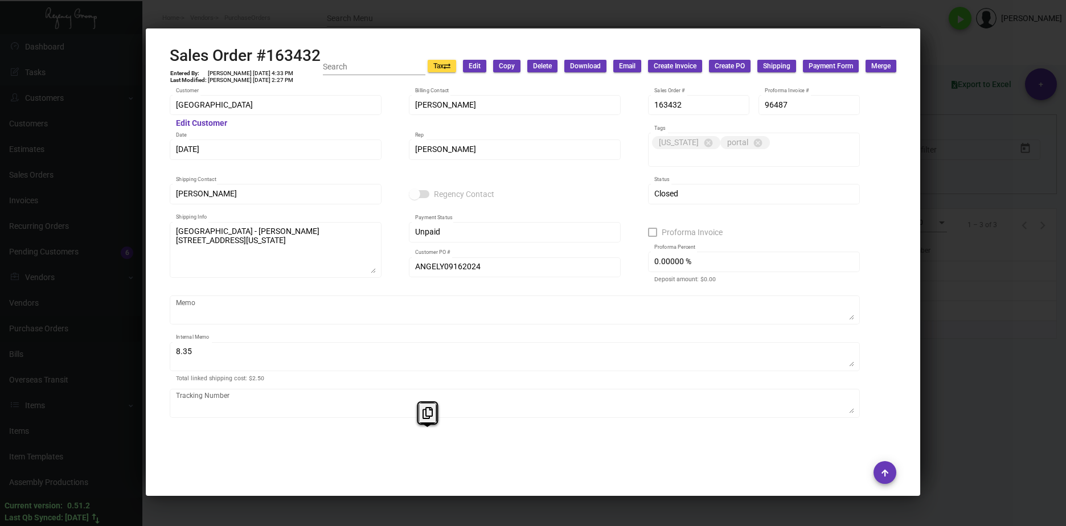
click at [329, 58] on div "Sales Order #163432 Entered By: [PERSON_NAME] [DATE] 4:33 PM Last Modified: [PE…" at bounding box center [533, 66] width 726 height 40
drag, startPoint x: 329, startPoint y: 58, endPoint x: 191, endPoint y: 53, distance: 137.9
click at [191, 53] on div "Sales Order #163432 Entered By: [PERSON_NAME] [DATE] 4:33 PM Last Modified: [PE…" at bounding box center [533, 66] width 726 height 40
copy h2 "Sales"
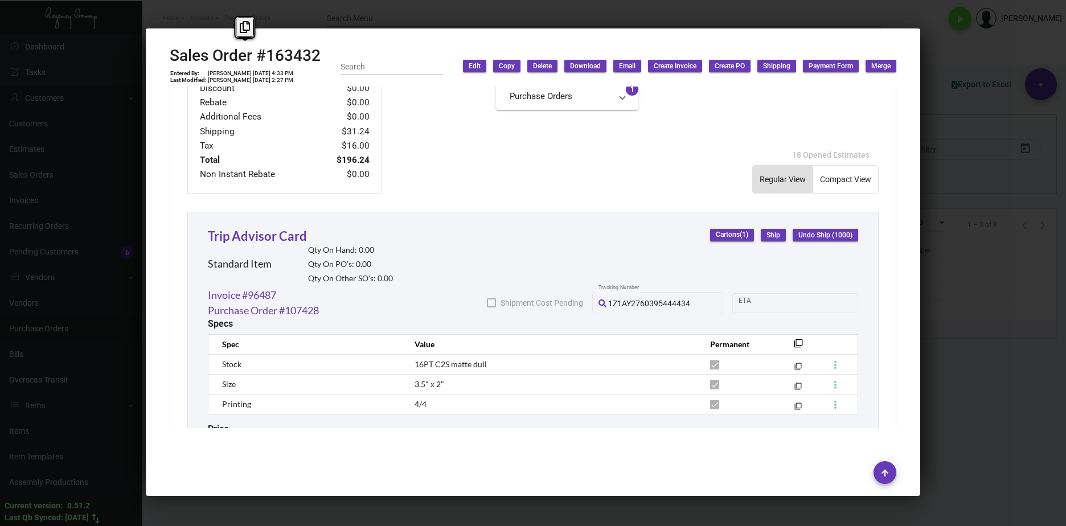
scroll to position [590, 0]
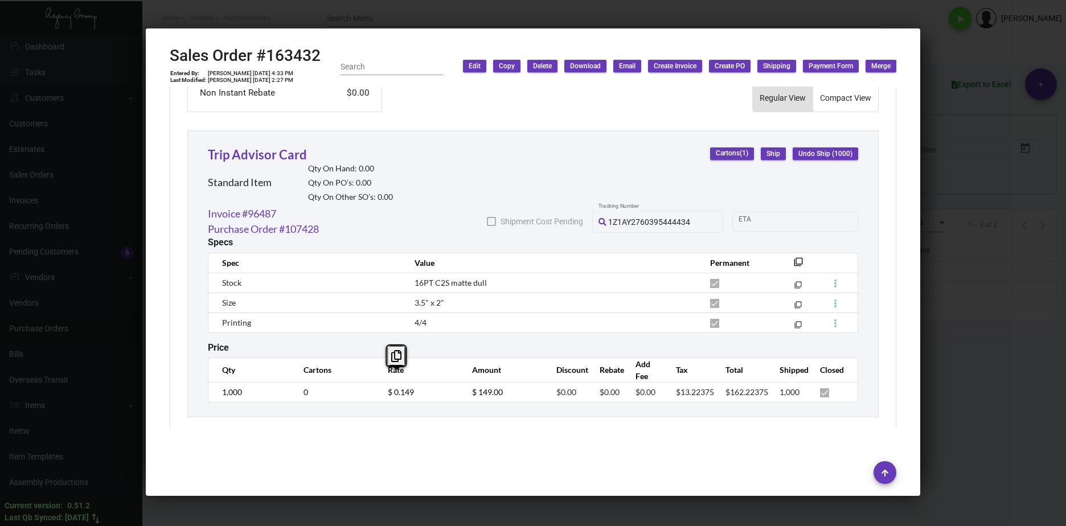
click at [360, 382] on tr "1,000 0 $ 0.149 $ 149.00 $0.00 $0.00 $0.00 $13.22375 $162.22375 1,000" at bounding box center [533, 392] width 650 height 20
